Goal: Information Seeking & Learning: Learn about a topic

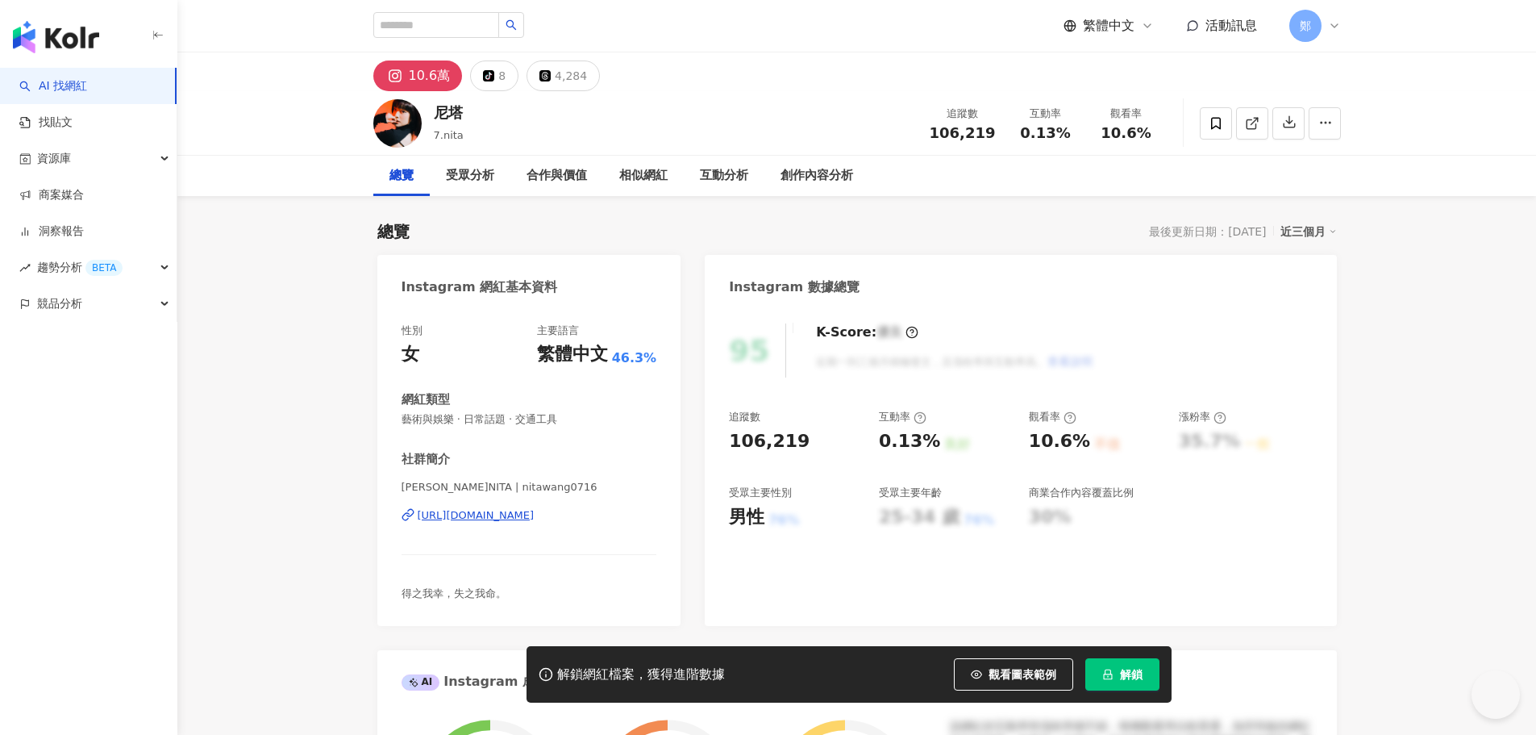
type input "**********"
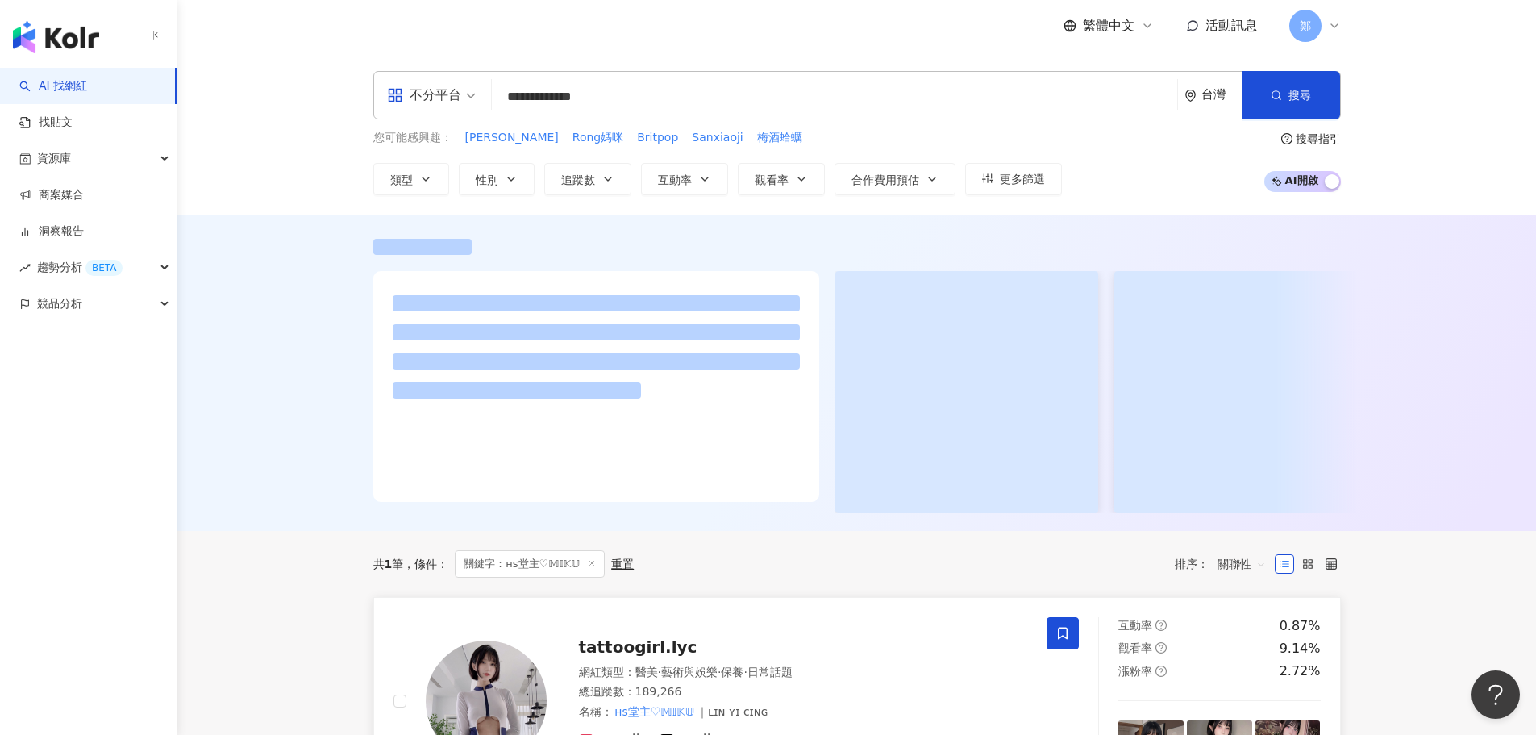
click at [627, 651] on span "tattoogirl.lyc" at bounding box center [638, 646] width 119 height 19
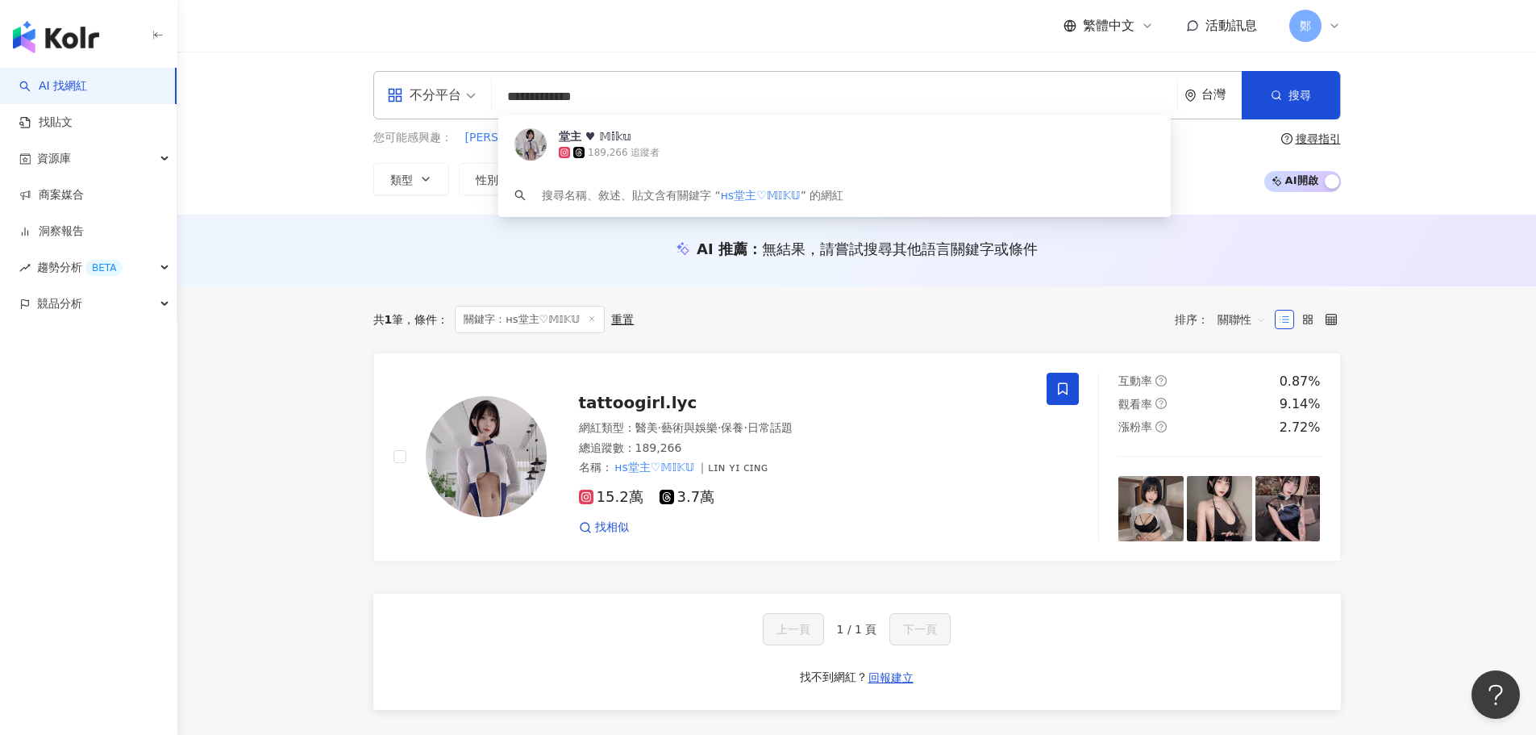
drag, startPoint x: 729, startPoint y: 84, endPoint x: 321, endPoint y: 84, distance: 408.1
click at [321, 84] on div "**********" at bounding box center [856, 133] width 1359 height 163
paste input "search"
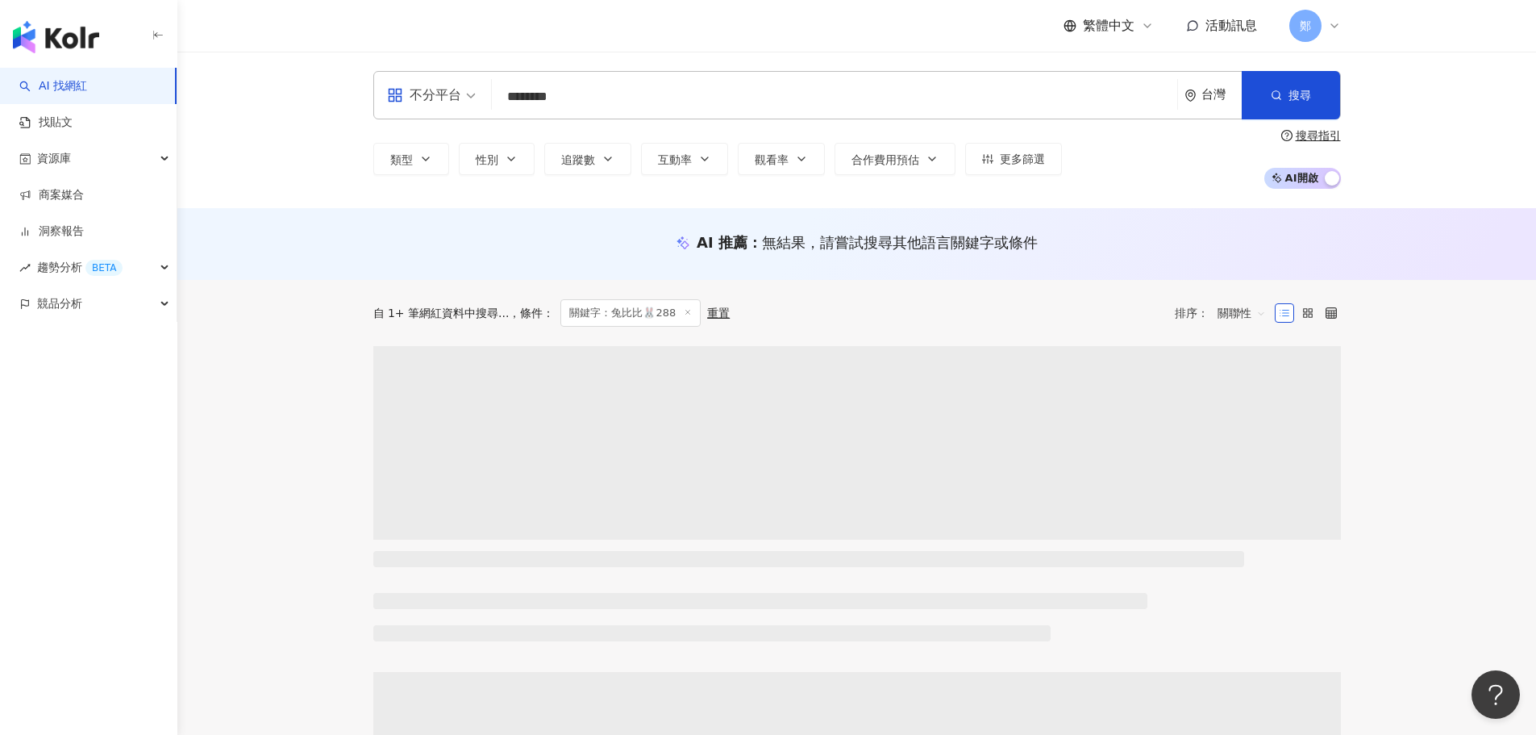
type input "********"
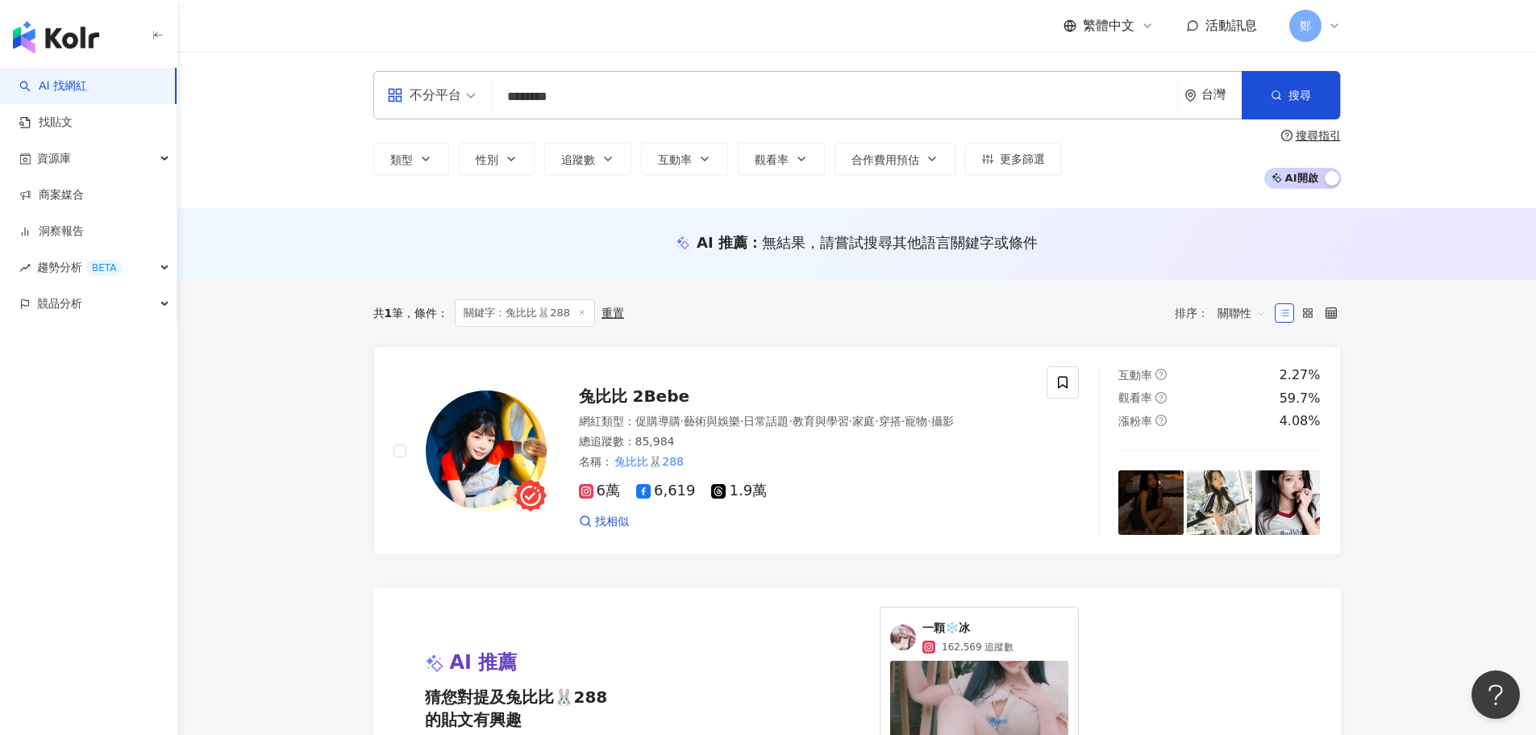
click at [297, 370] on main "不分平台 ******** 台灣 搜尋 loading 搜尋名稱、敘述、貼文含有關鍵字 “ 兔比比🐰288 ” 的網紅 類型 性別 追蹤數 互動率 觀看率 合…" at bounding box center [856, 547] width 1359 height 991
click at [637, 389] on span "兔比比 2Bebe" at bounding box center [634, 395] width 111 height 19
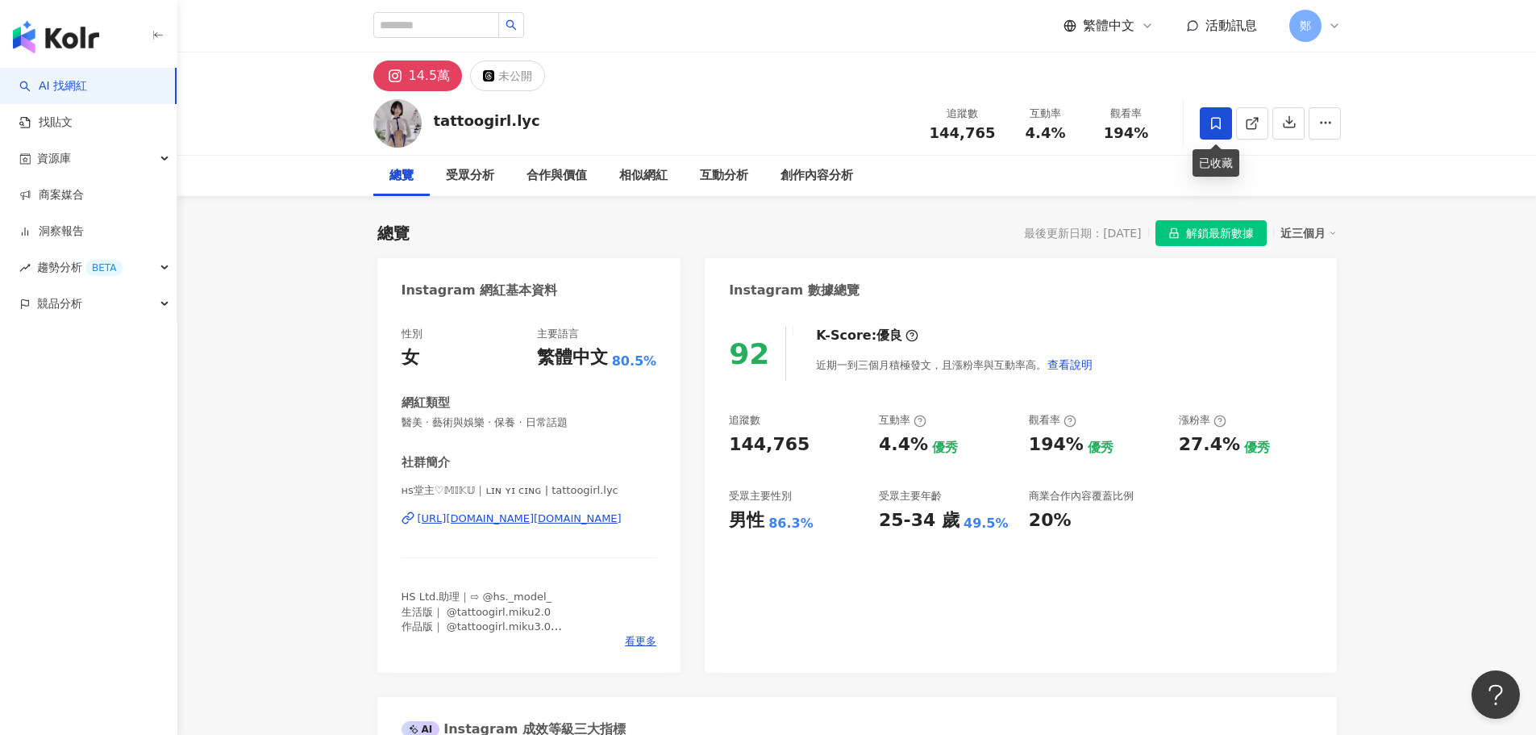
click at [1219, 126] on icon at bounding box center [1216, 123] width 15 height 15
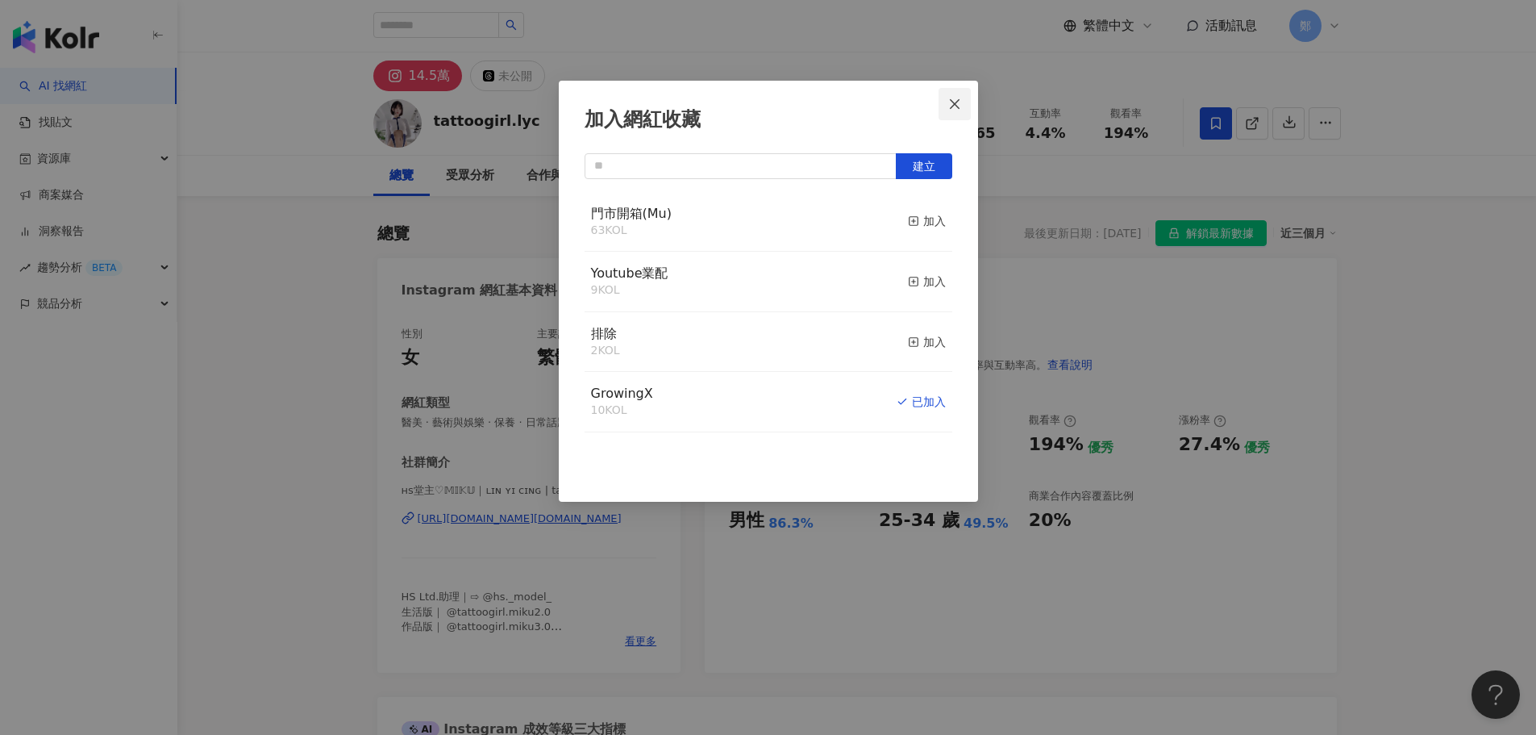
click at [957, 110] on icon "close" at bounding box center [954, 104] width 13 height 13
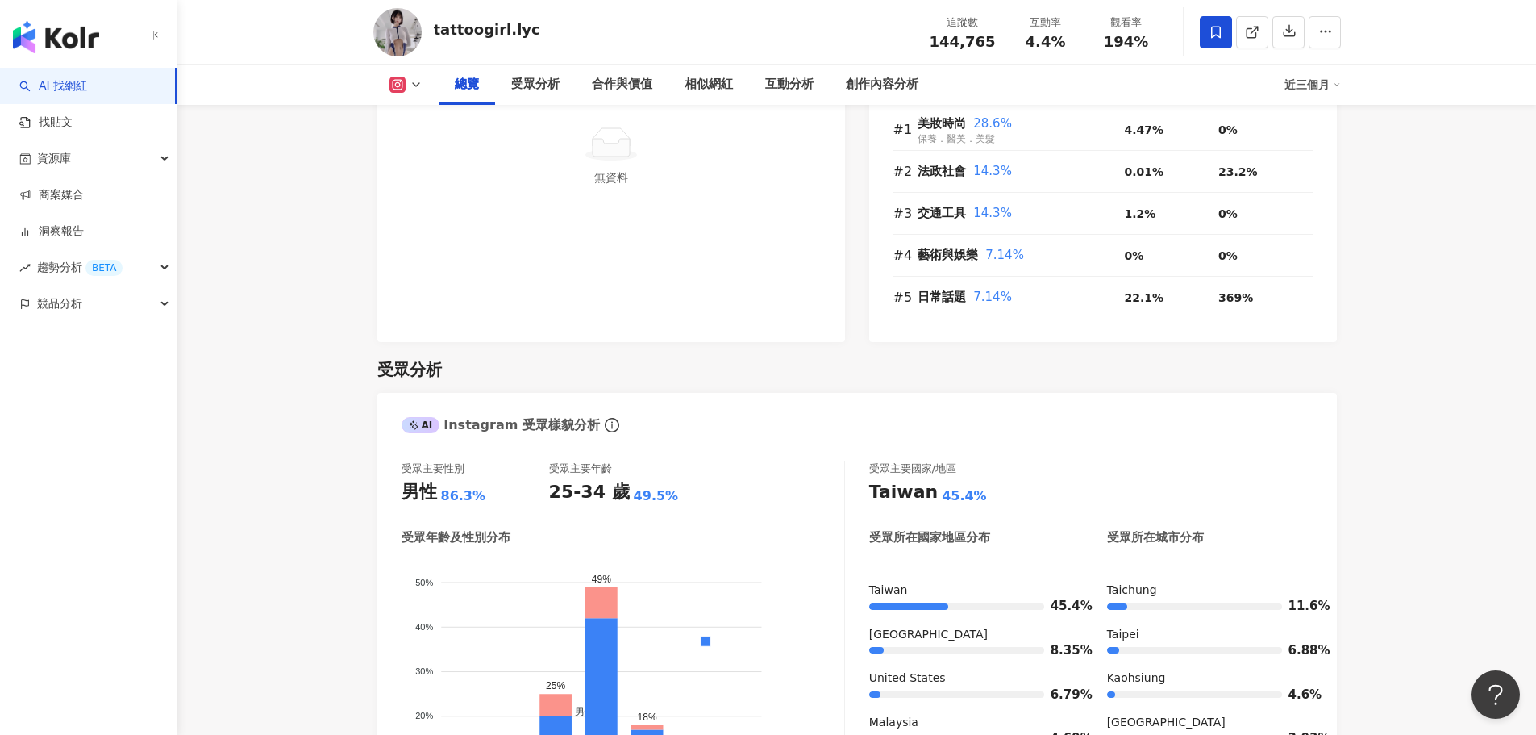
scroll to position [887, 0]
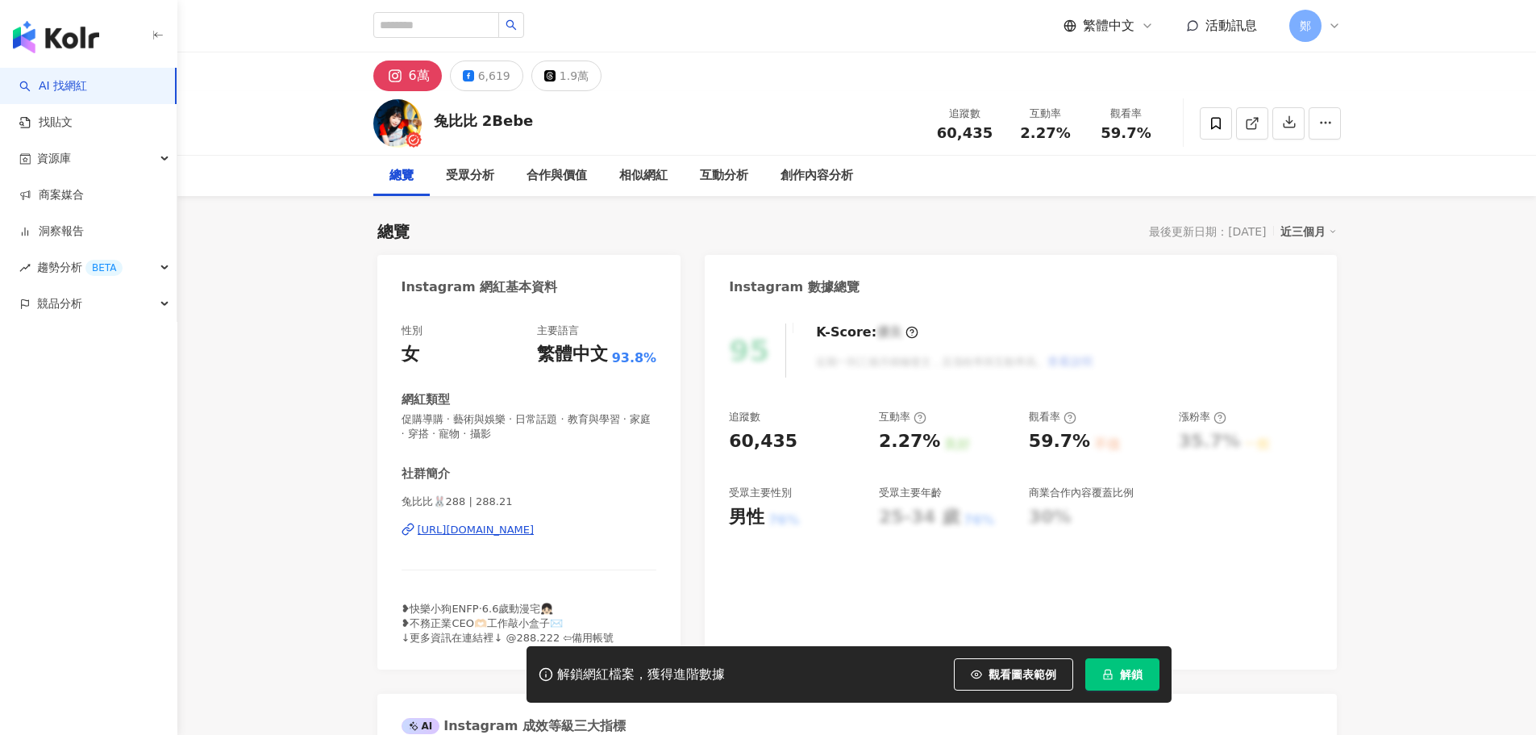
click at [1148, 668] on button "解鎖" at bounding box center [1123, 674] width 74 height 32
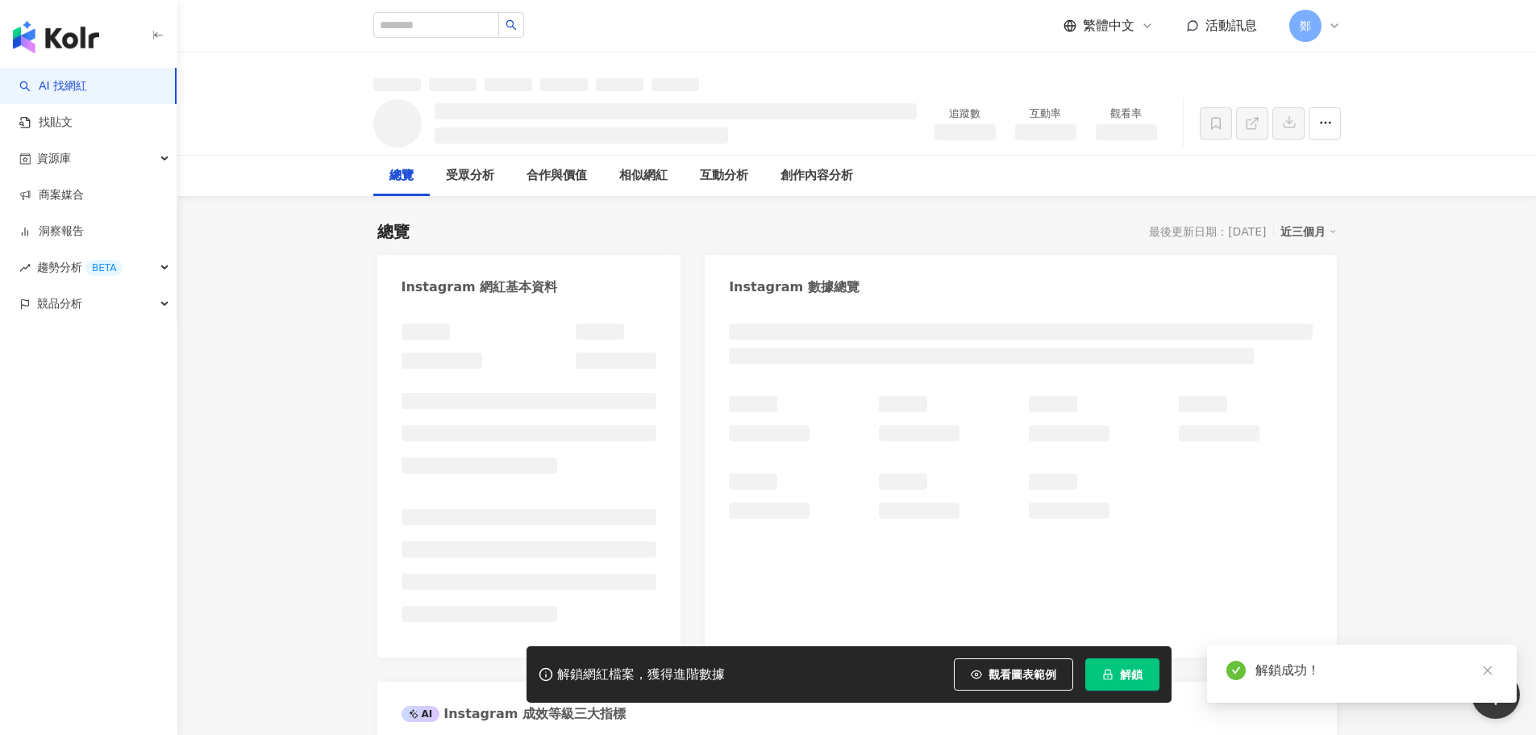
click at [446, 123] on div "追蹤數 互動率 觀看率" at bounding box center [857, 123] width 1032 height 64
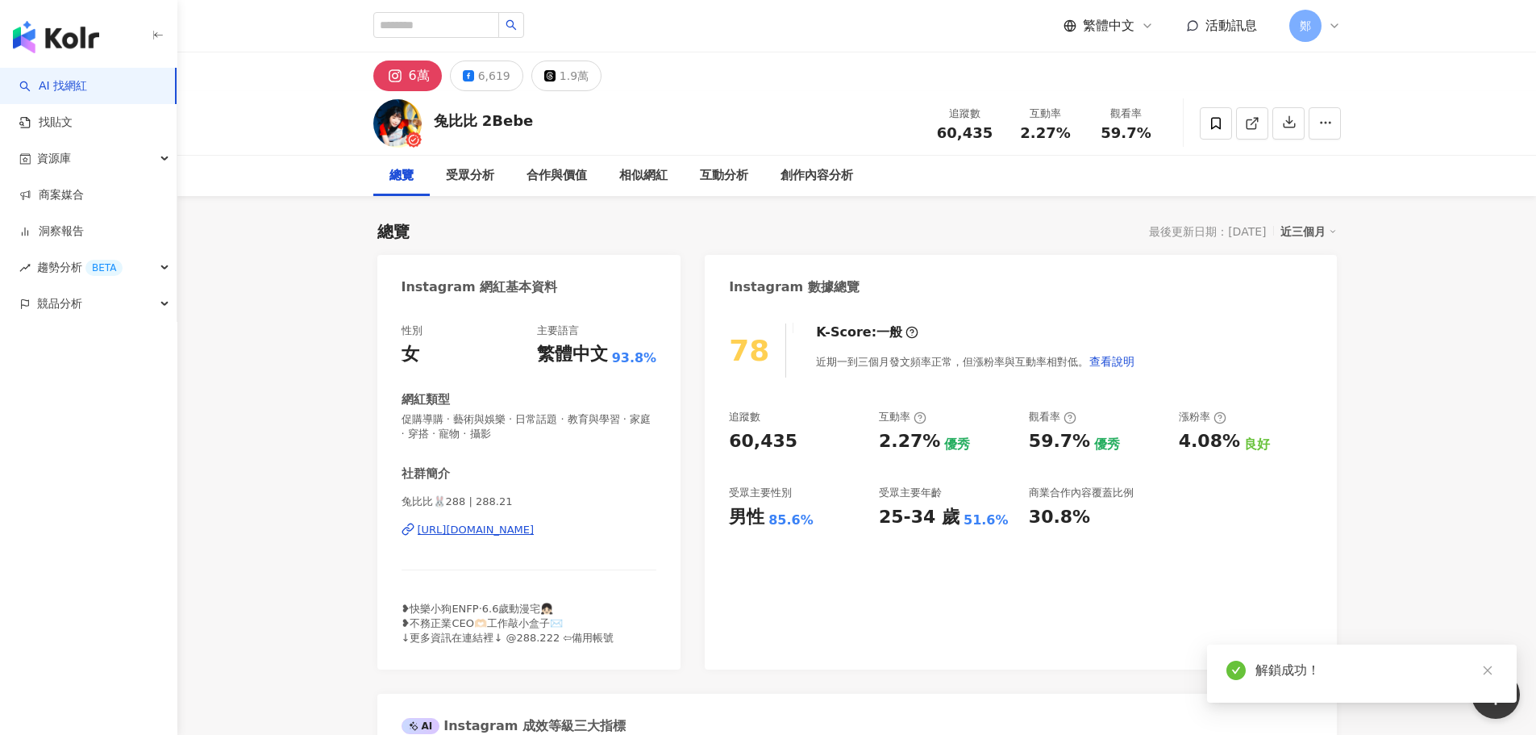
drag, startPoint x: 434, startPoint y: 123, endPoint x: 552, endPoint y: 232, distance: 161.5
click at [526, 123] on div "兔比比 2Bebe 追蹤數 60,435 互動率 2.27% 觀看率 59.7%" at bounding box center [857, 123] width 1032 height 64
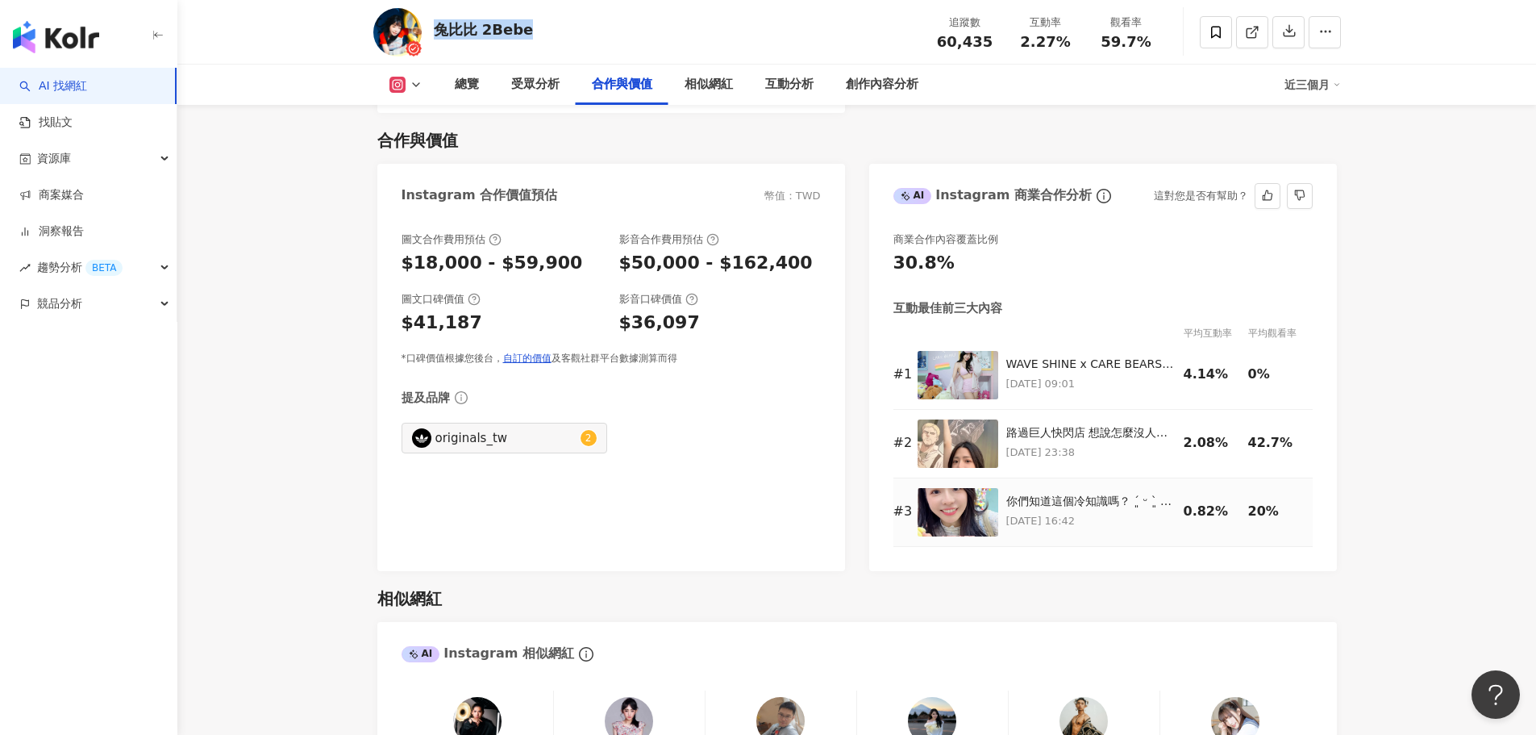
scroll to position [2177, 0]
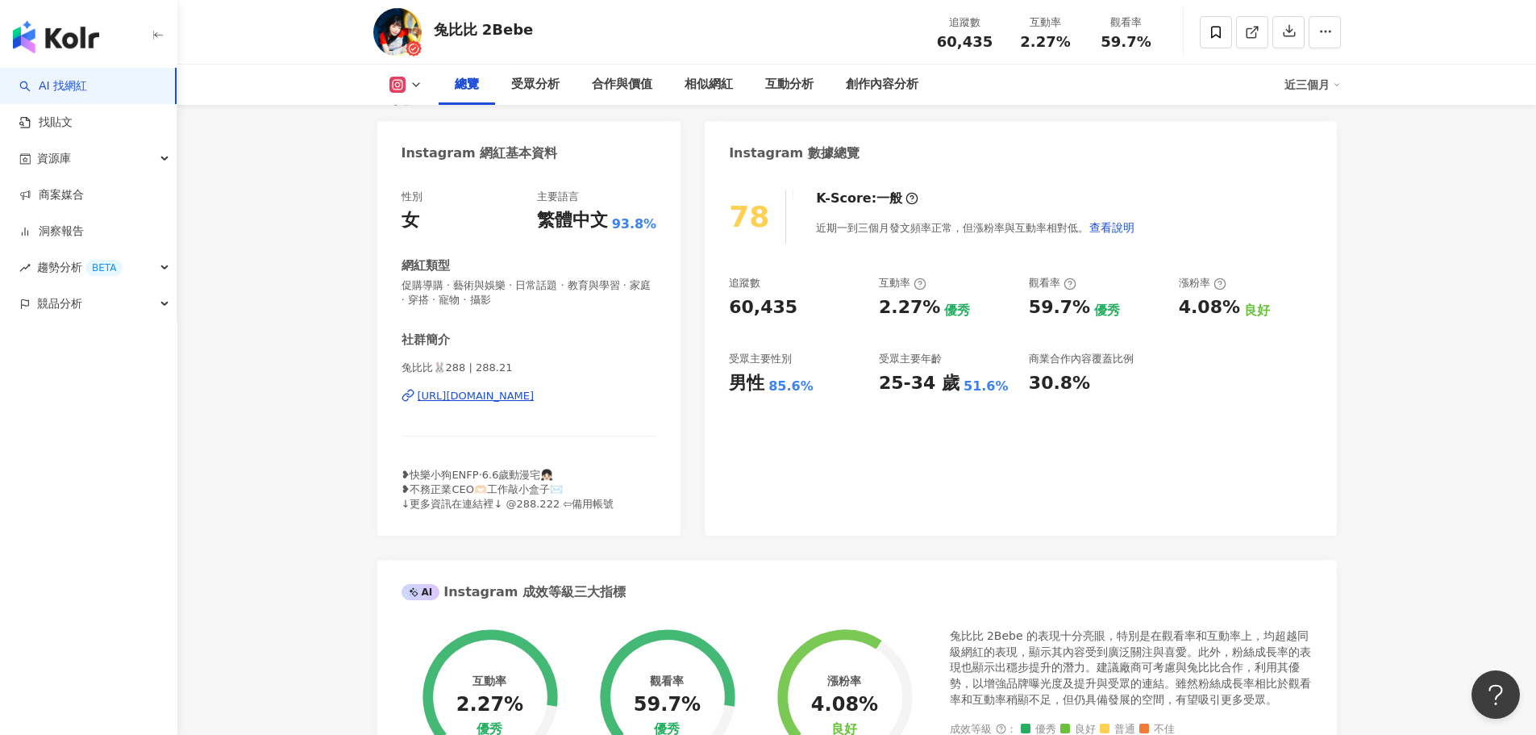
scroll to position [0, 0]
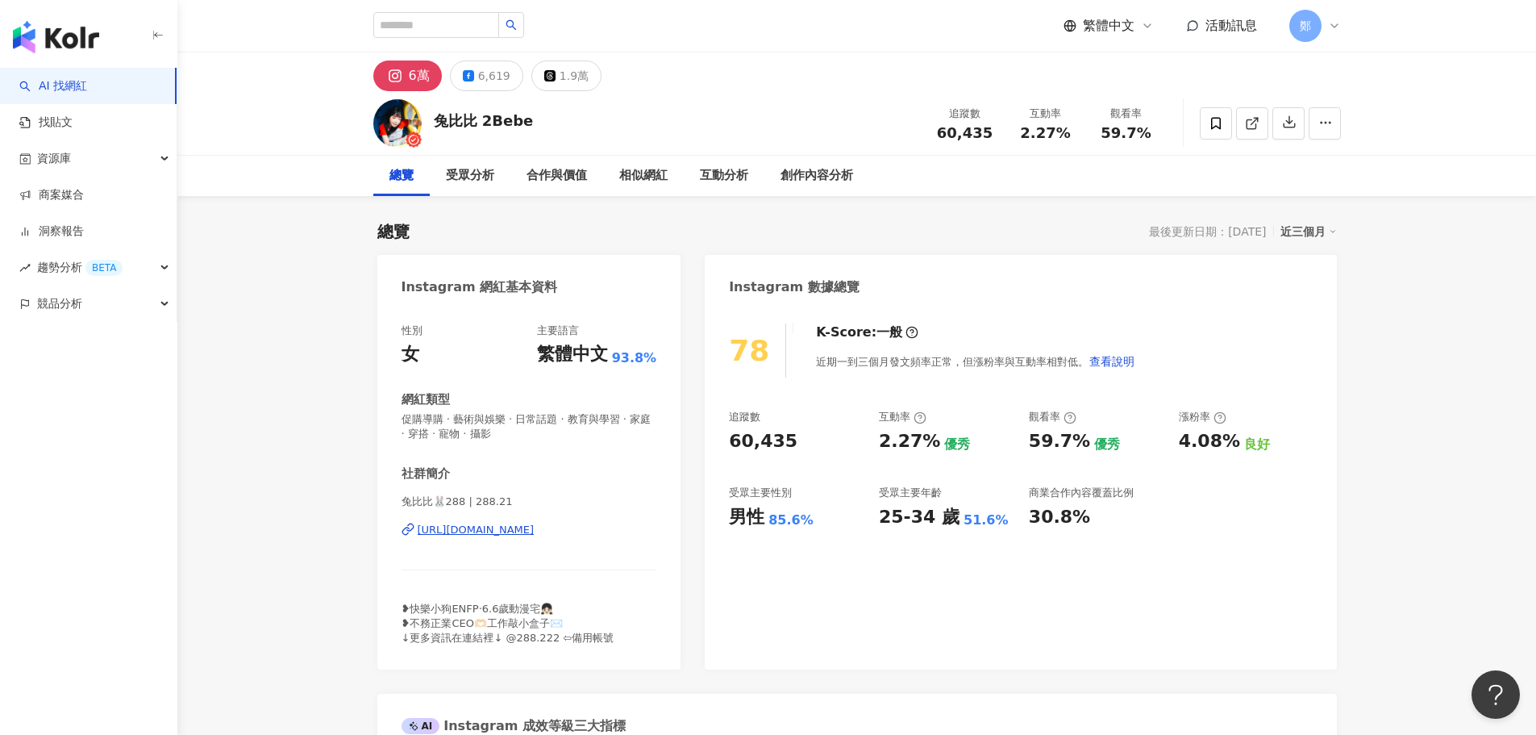
click at [1330, 227] on icon at bounding box center [1333, 231] width 8 height 8
click at [1306, 289] on link "近六個月" at bounding box center [1316, 297] width 45 height 18
click at [1219, 131] on span at bounding box center [1216, 123] width 32 height 32
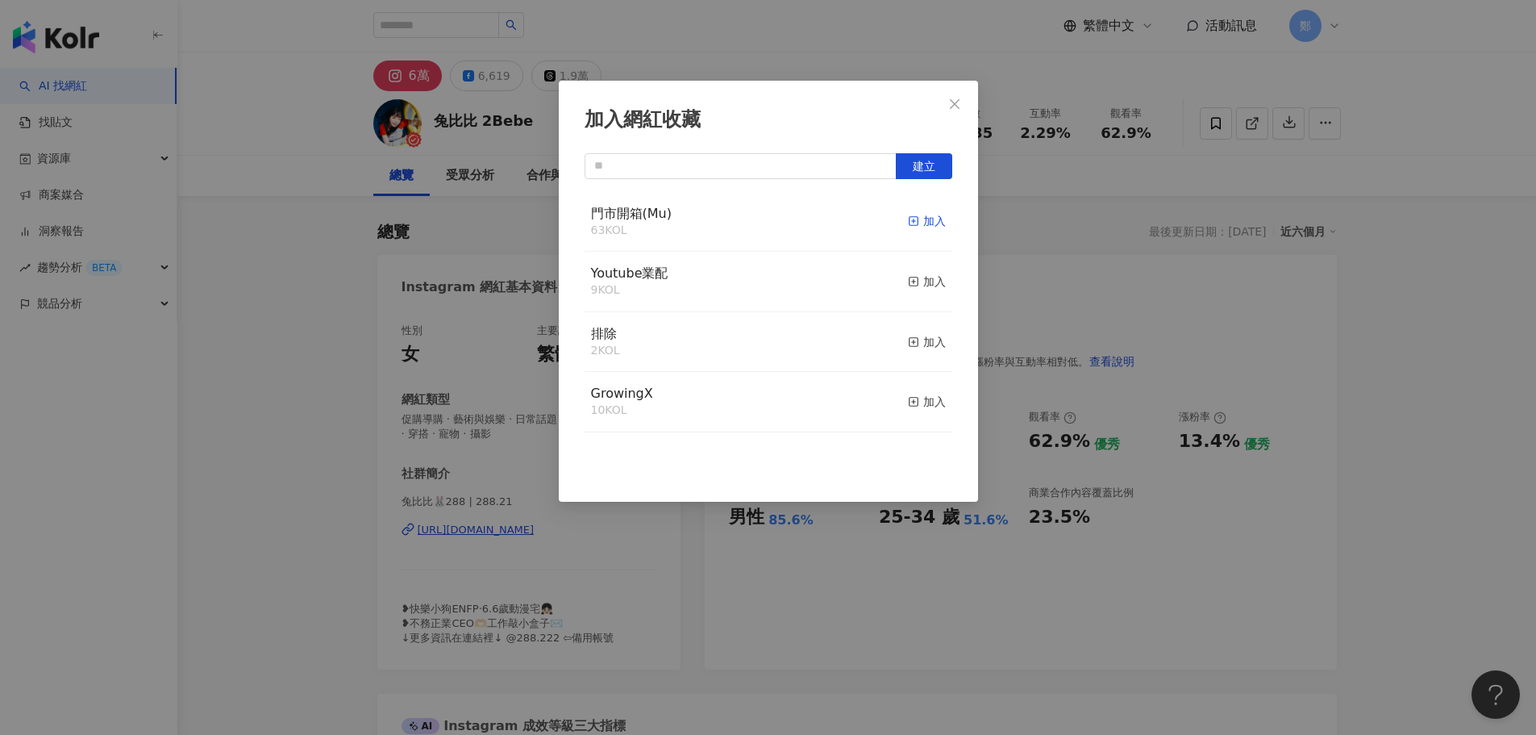
click at [914, 220] on line "button" at bounding box center [914, 221] width 0 height 4
drag, startPoint x: 951, startPoint y: 106, endPoint x: 1055, endPoint y: 0, distance: 148.8
click at [951, 106] on icon "close" at bounding box center [954, 104] width 13 height 13
